Goal: Task Accomplishment & Management: Manage account settings

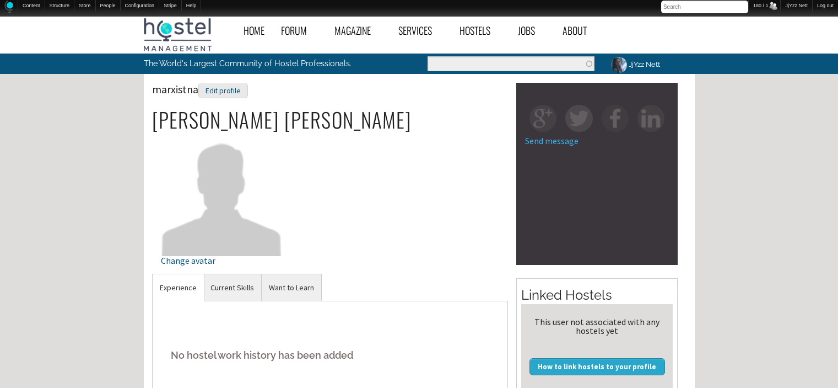
scroll to position [198, 0]
click at [194, 324] on p at bounding box center [330, 318] width 339 height 18
click at [224, 282] on link "Current Skills" at bounding box center [232, 287] width 58 height 27
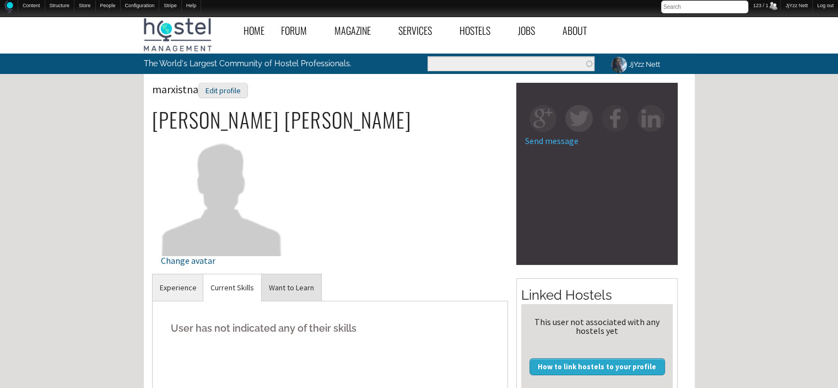
click at [308, 291] on link "Want to Learn" at bounding box center [292, 287] width 60 height 27
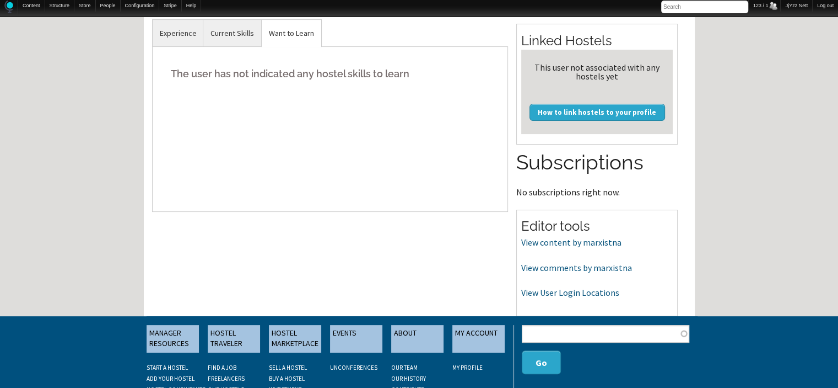
scroll to position [265, 0]
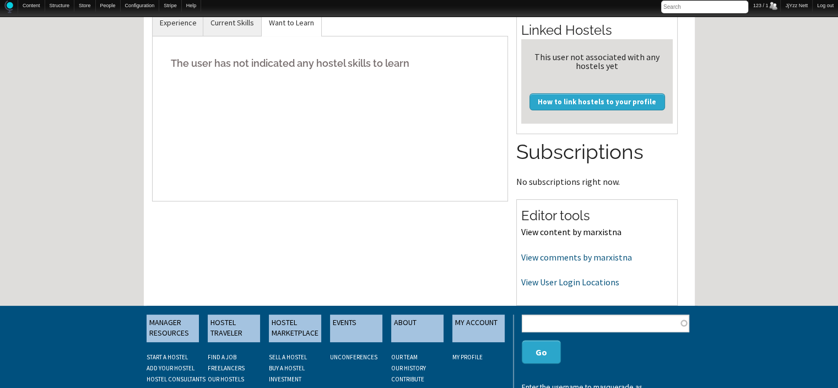
click at [587, 233] on link "View content by marxistna" at bounding box center [571, 231] width 100 height 11
click at [539, 257] on link "View comments by marxistna" at bounding box center [576, 256] width 111 height 11
click at [552, 280] on link "View User Login Locations" at bounding box center [570, 281] width 98 height 11
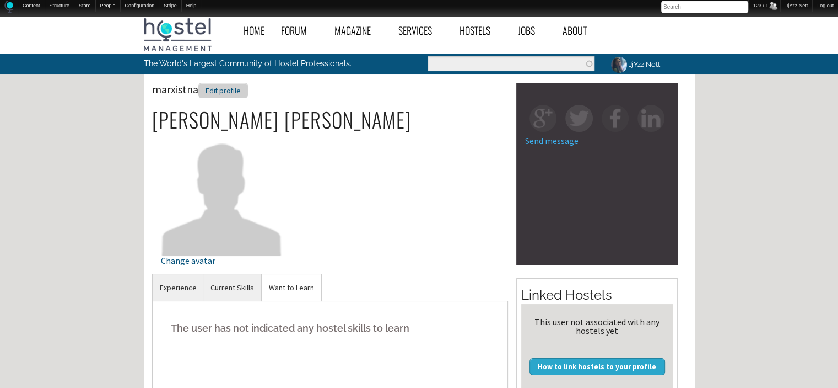
click at [227, 91] on div "Edit profile" at bounding box center [223, 91] width 50 height 16
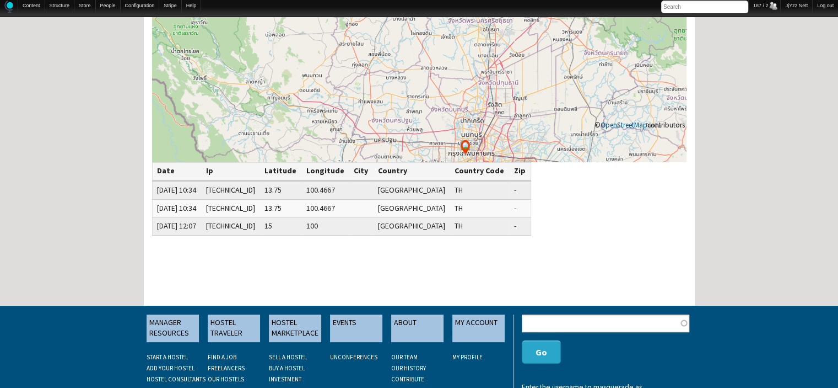
scroll to position [198, 0]
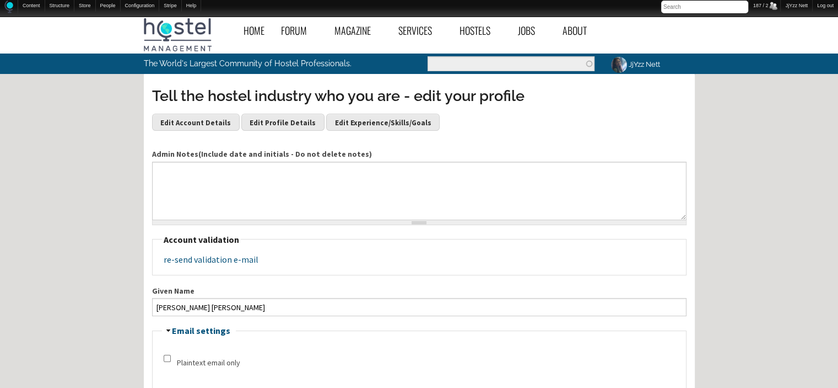
drag, startPoint x: 0, startPoint y: 0, endPoint x: 227, endPoint y: 91, distance: 244.7
click at [227, 91] on h3 "Tell the hostel industry who you are - edit your profile" at bounding box center [419, 95] width 535 height 21
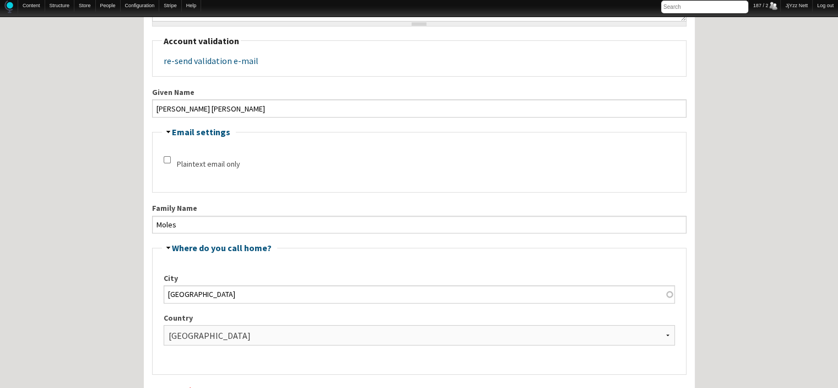
click at [227, 91] on label "Given Name" at bounding box center [419, 93] width 535 height 12
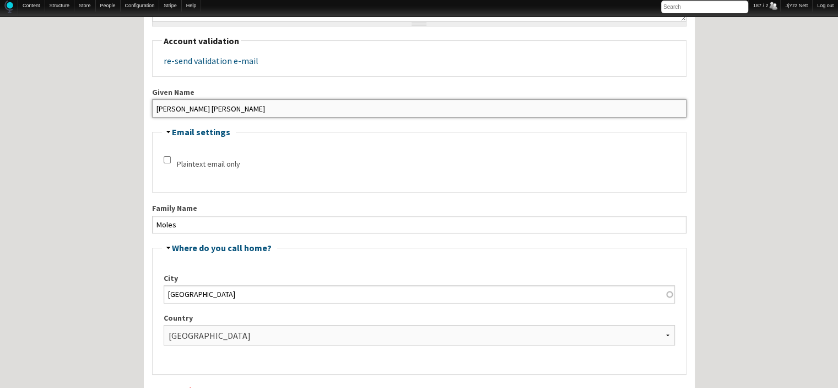
click at [227, 99] on input "Steffi Rose Martina" at bounding box center [419, 108] width 535 height 18
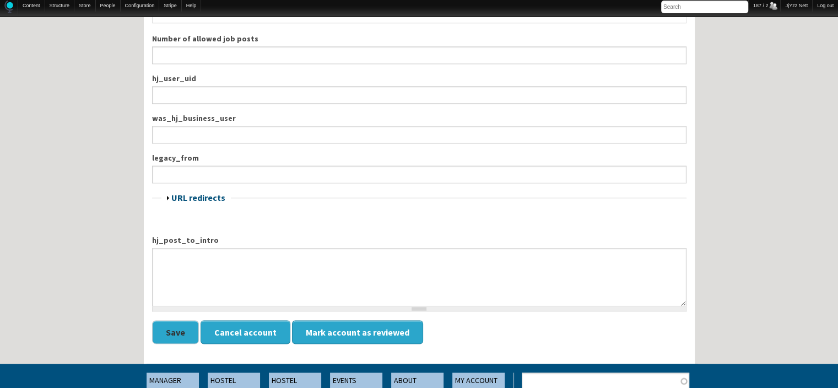
scroll to position [1118, 0]
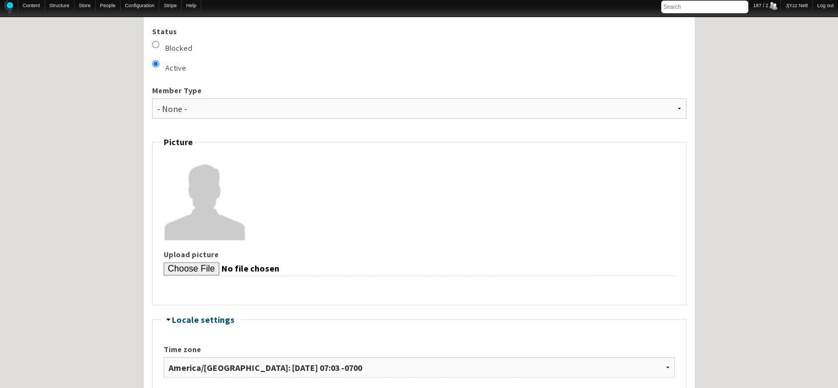
scroll to position [728, 0]
